Goal: Transaction & Acquisition: Subscribe to service/newsletter

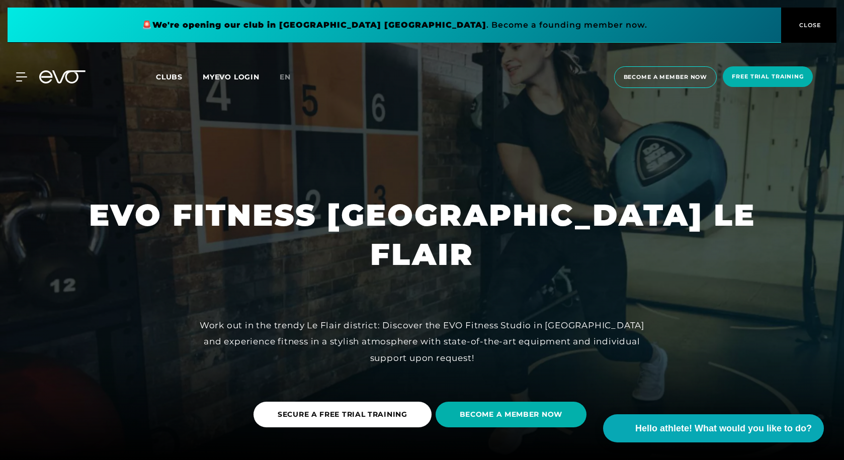
click at [21, 74] on icon at bounding box center [21, 76] width 11 height 9
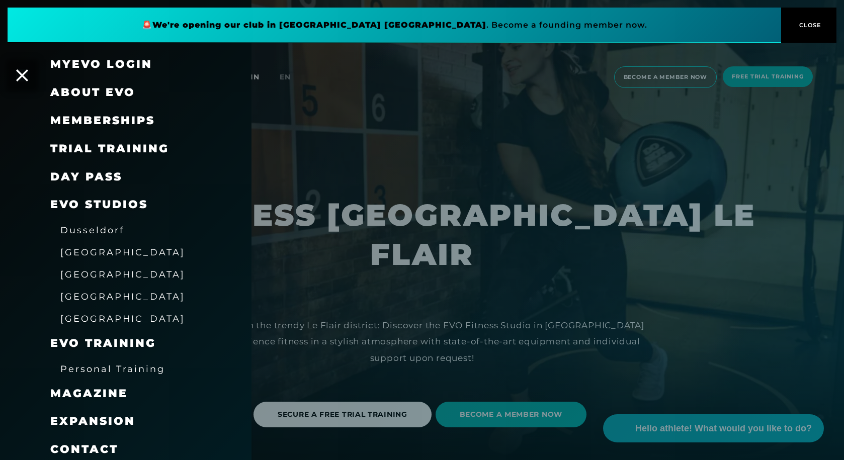
click at [128, 119] on font "Memberships" at bounding box center [102, 121] width 105 height 14
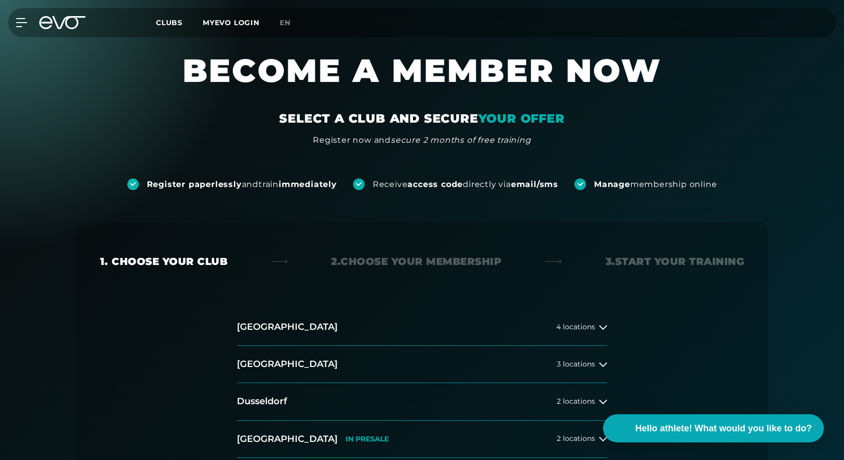
scroll to position [101, 0]
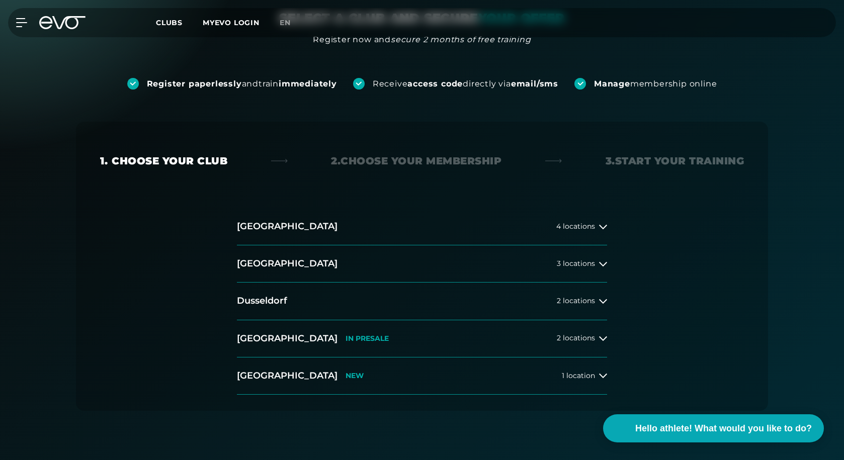
click at [601, 299] on icon at bounding box center [603, 301] width 8 height 8
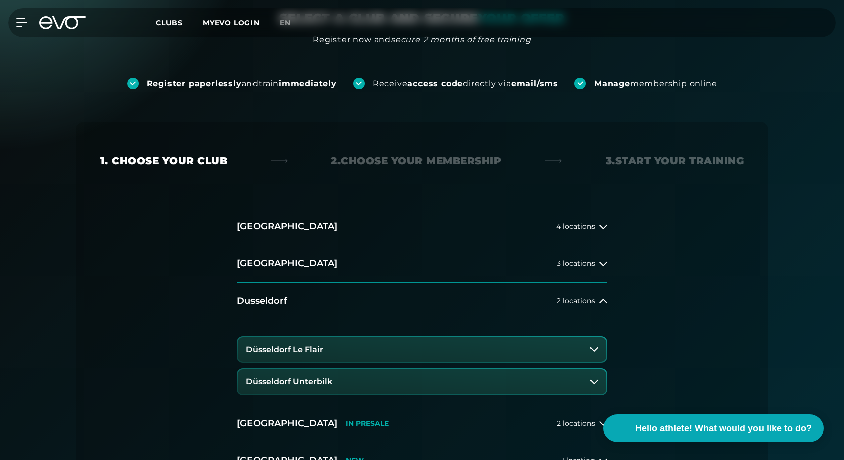
click at [318, 349] on font "Düsseldorf Le Flair" at bounding box center [284, 350] width 77 height 10
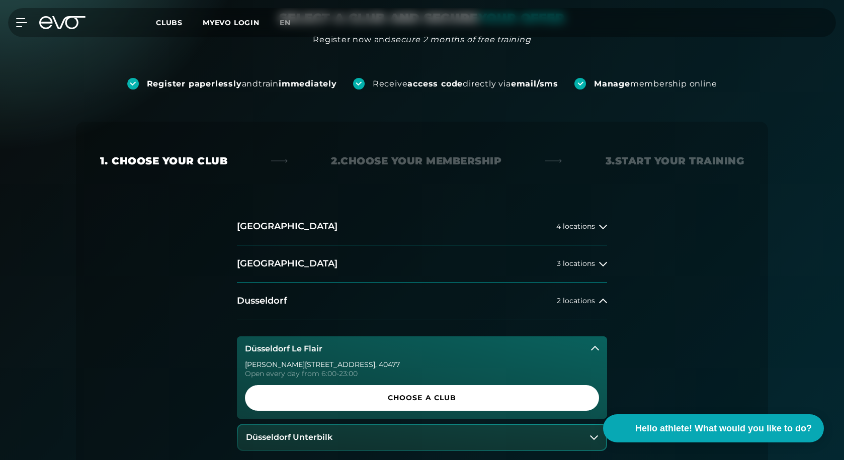
scroll to position [251, 0]
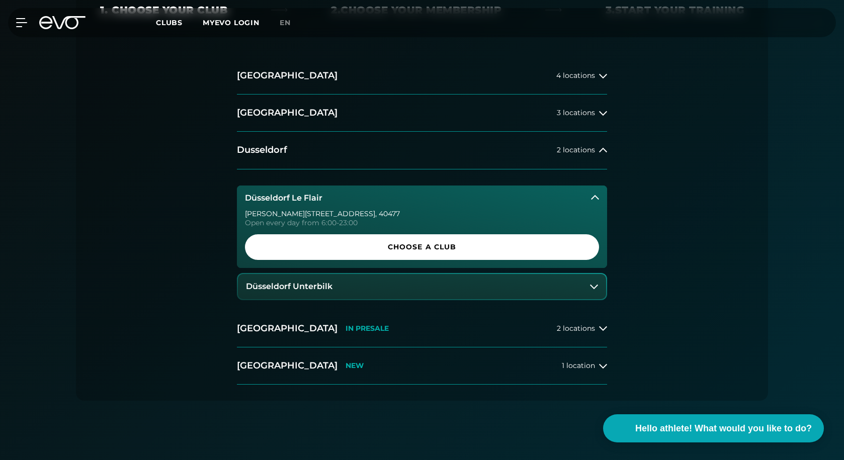
click at [415, 254] on link "Choose a club" at bounding box center [422, 247] width 354 height 26
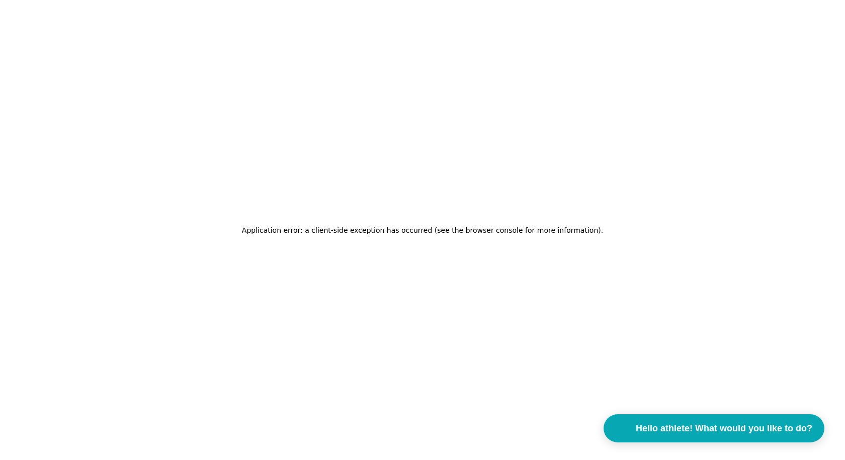
scroll to position [0, 0]
